Goal: Find contact information: Find contact information

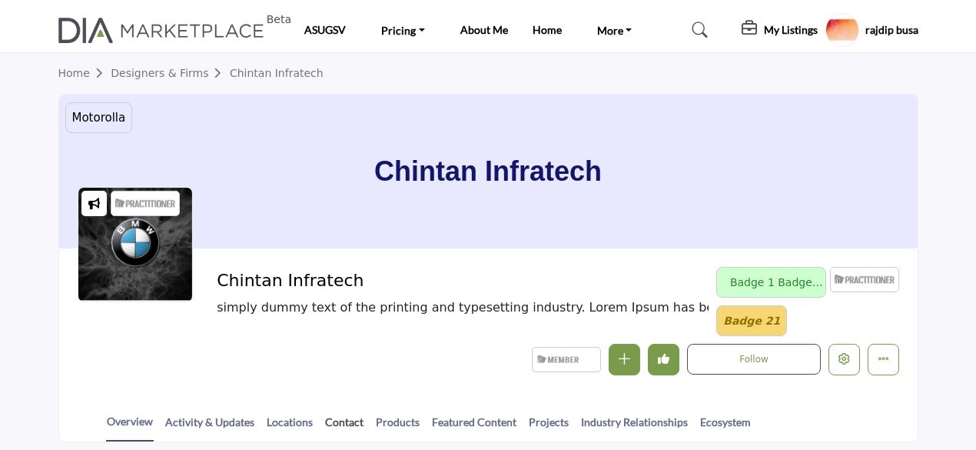
click at [348, 414] on link "Contact" at bounding box center [344, 427] width 40 height 27
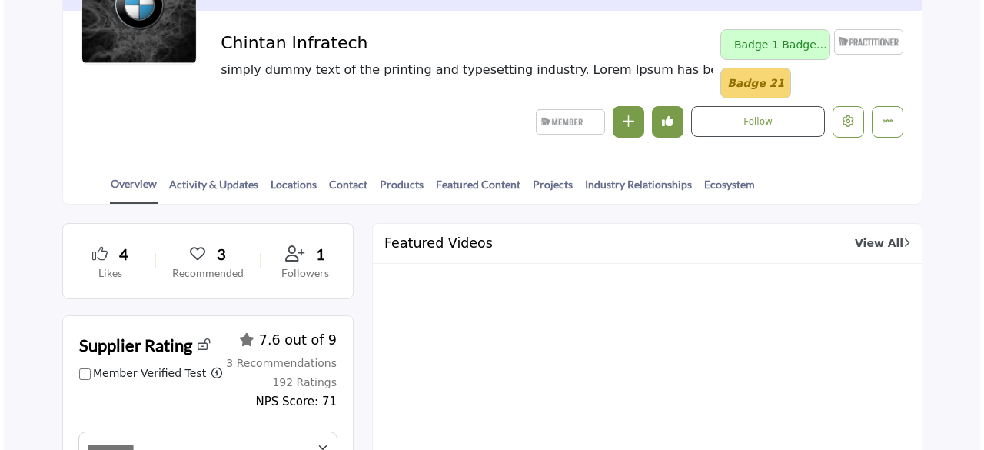
scroll to position [154, 0]
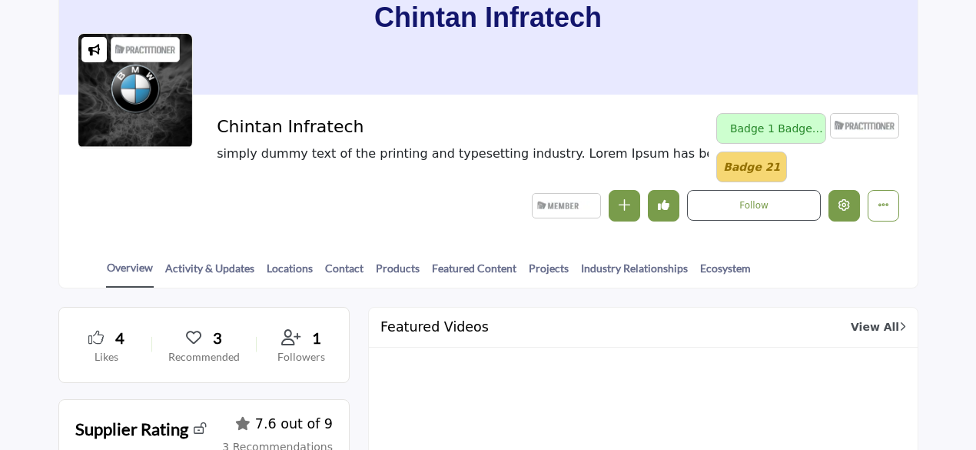
click at [850, 204] on icon "Edit company" at bounding box center [845, 205] width 12 height 12
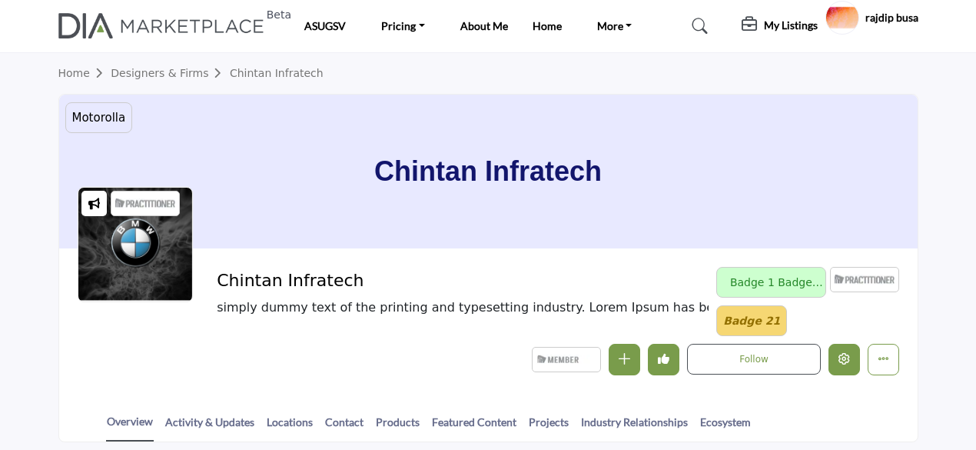
click at [843, 353] on icon "Edit company" at bounding box center [845, 359] width 12 height 12
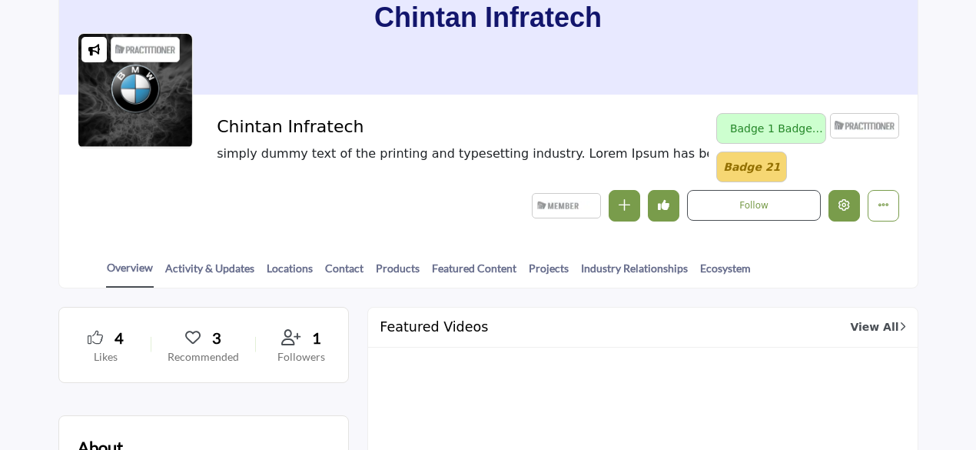
scroll to position [154, 0]
